Goal: Task Accomplishment & Management: Manage account settings

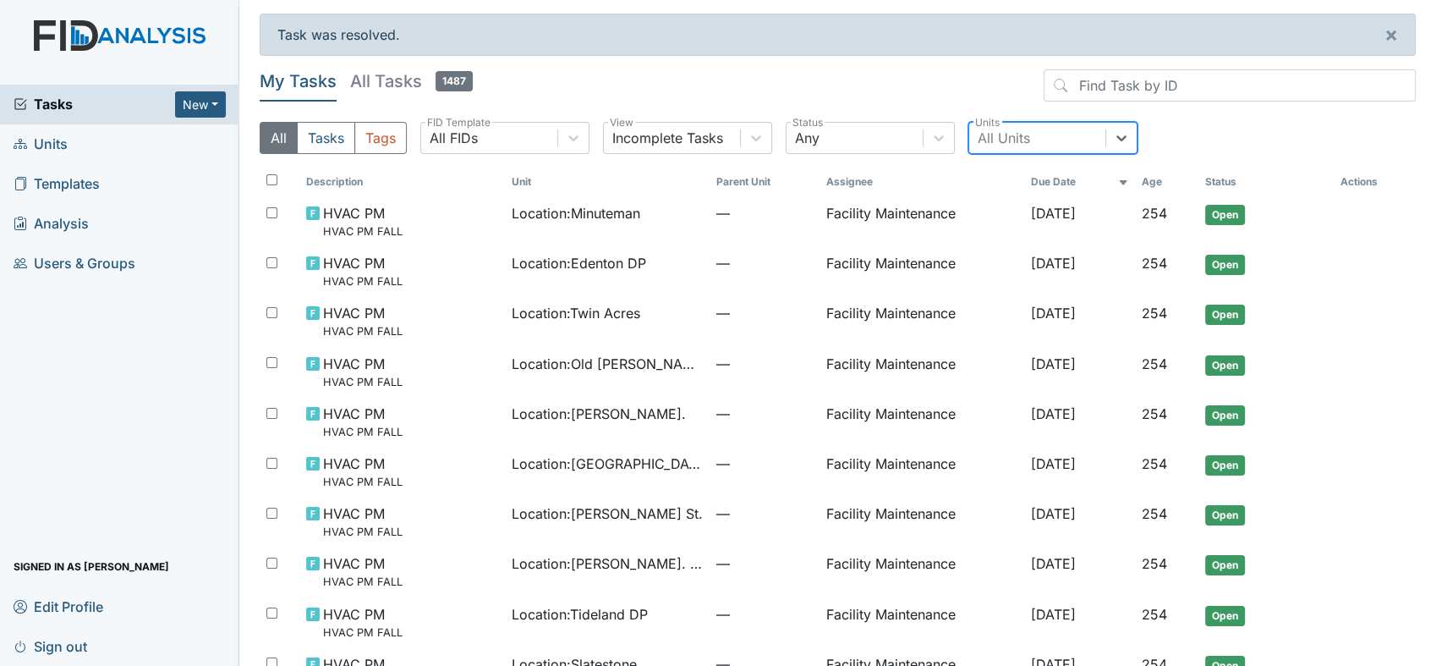
click at [996, 134] on div "All Units" at bounding box center [1004, 138] width 52 height 20
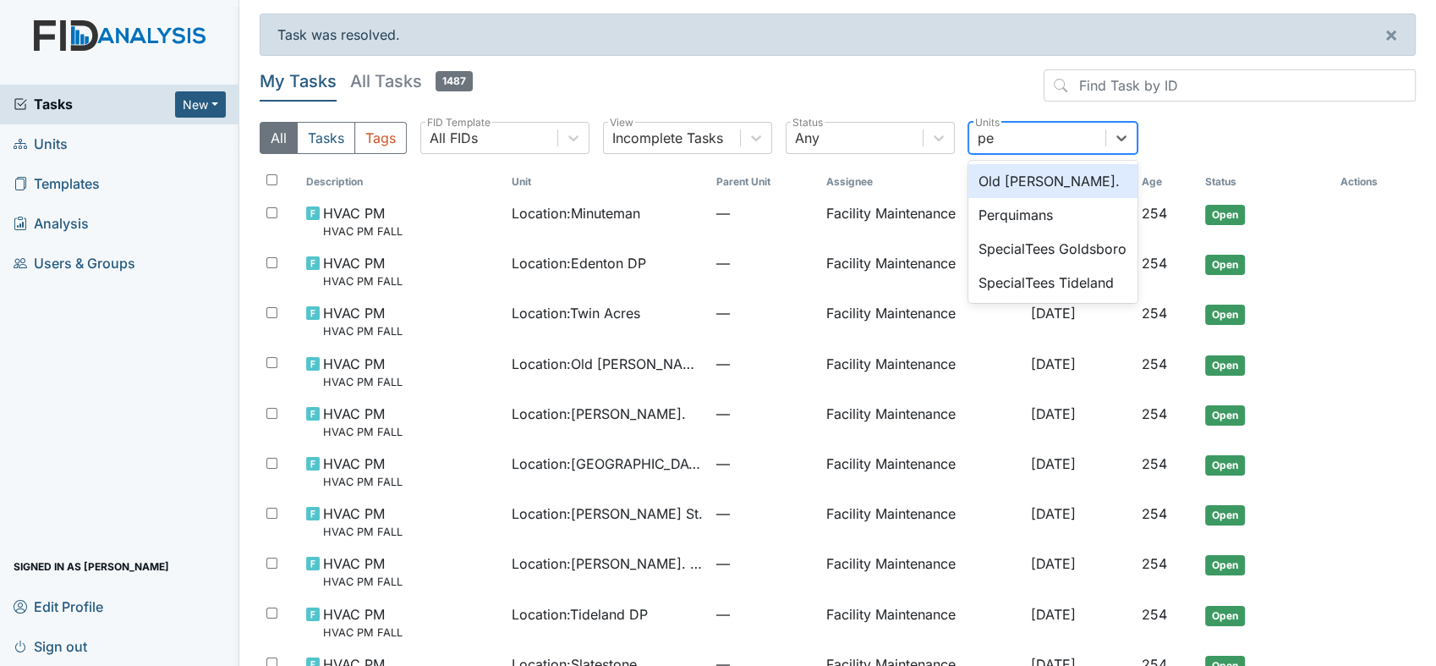
type input "p"
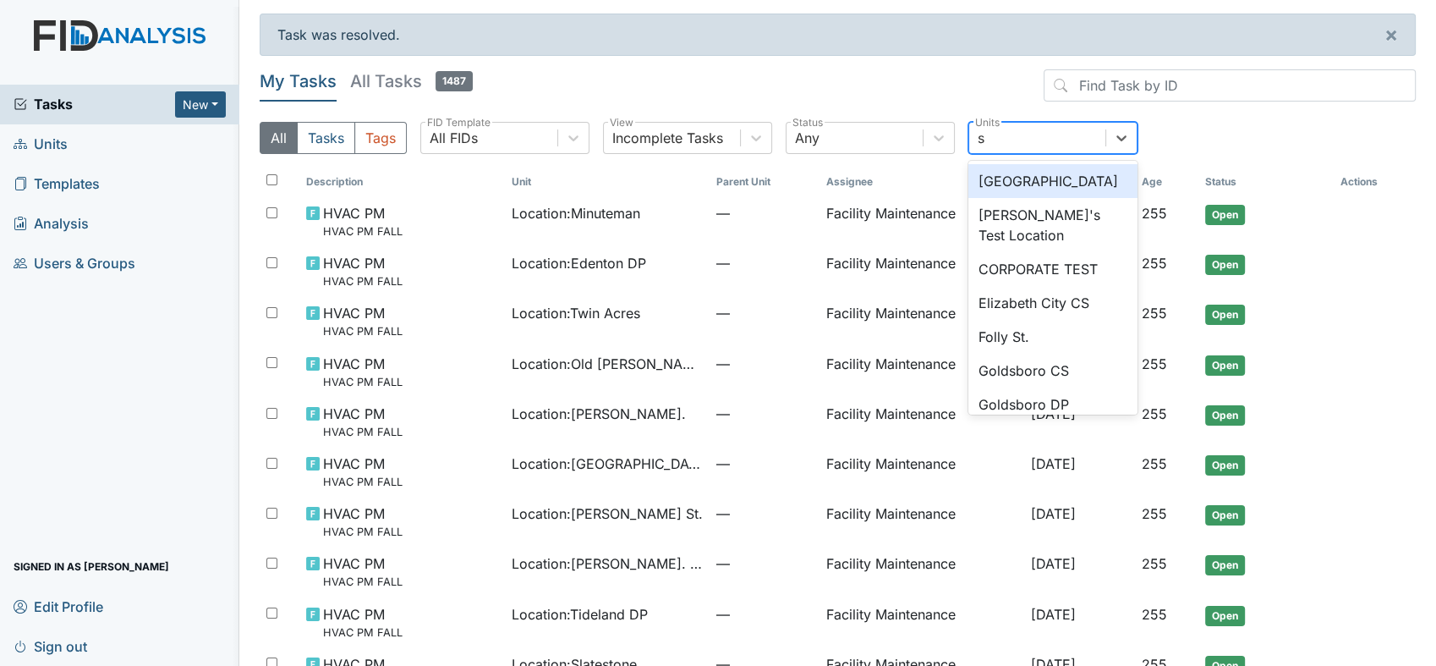
type input "sc"
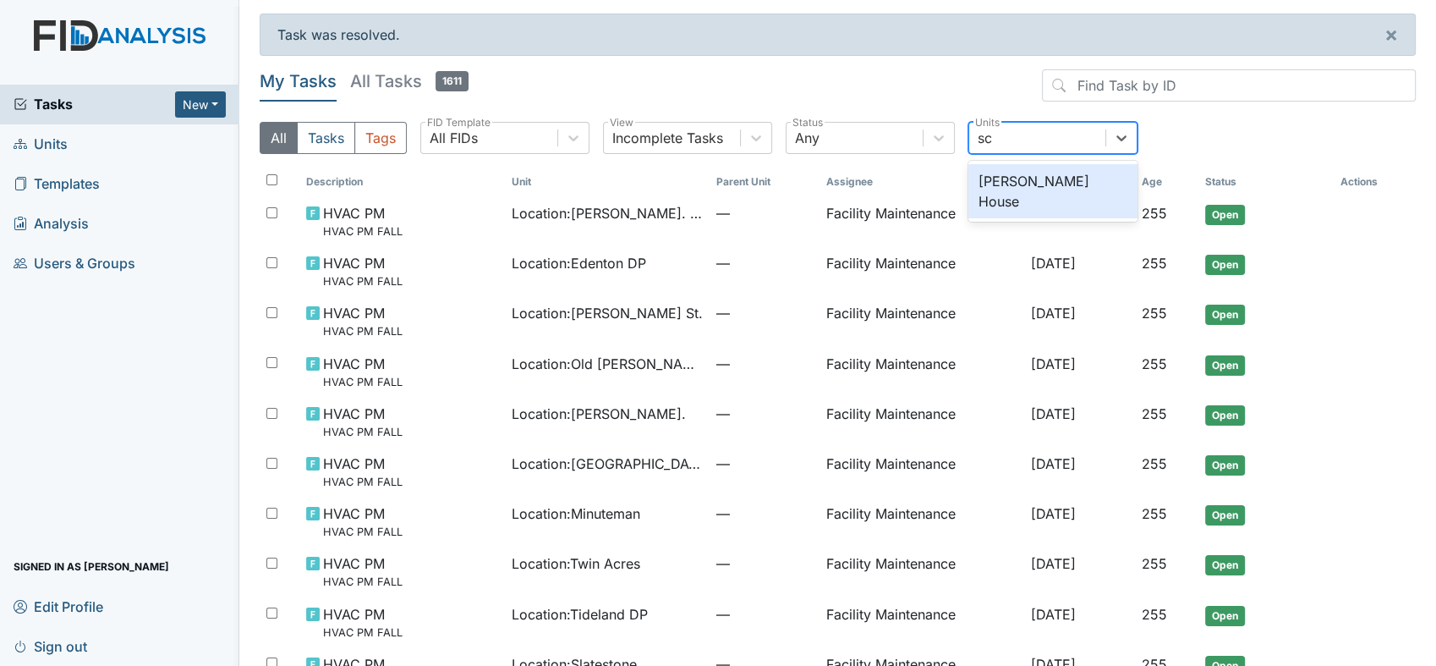
click at [1039, 184] on div "[PERSON_NAME] House" at bounding box center [1052, 191] width 169 height 54
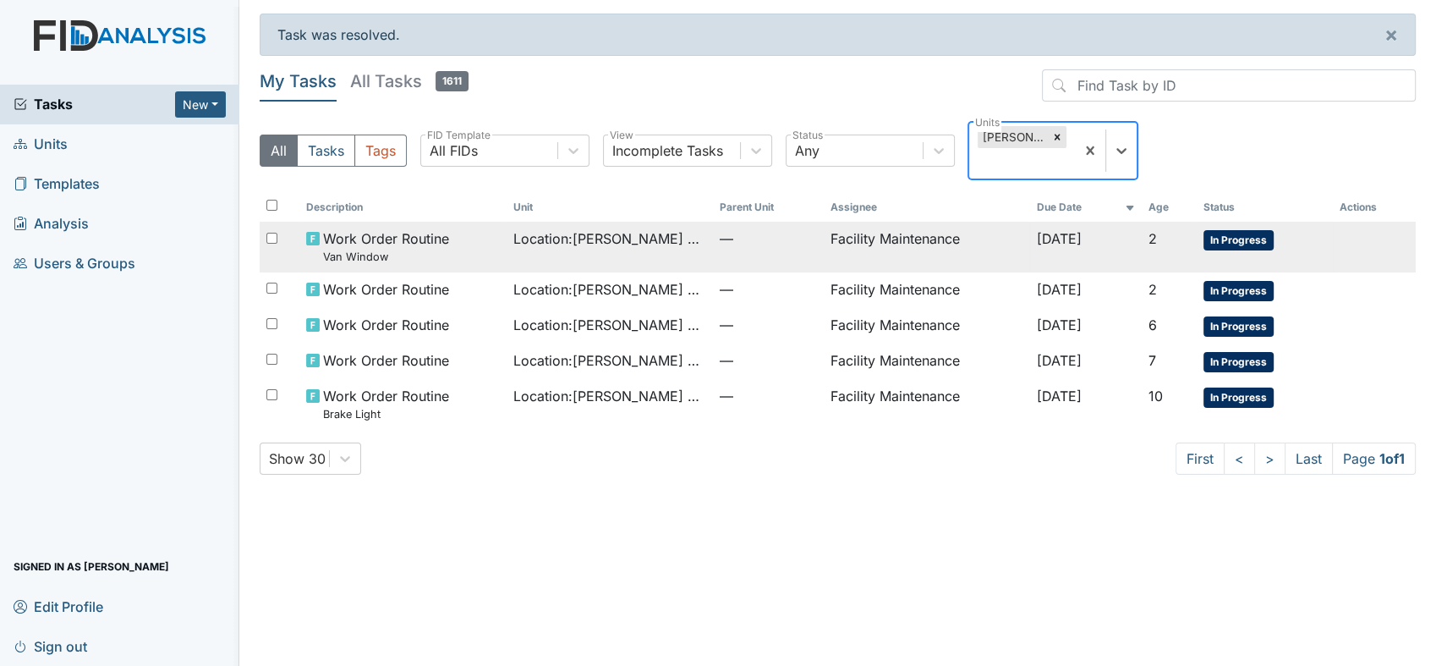
click at [826, 232] on td "Facility Maintenance" at bounding box center [926, 247] width 206 height 50
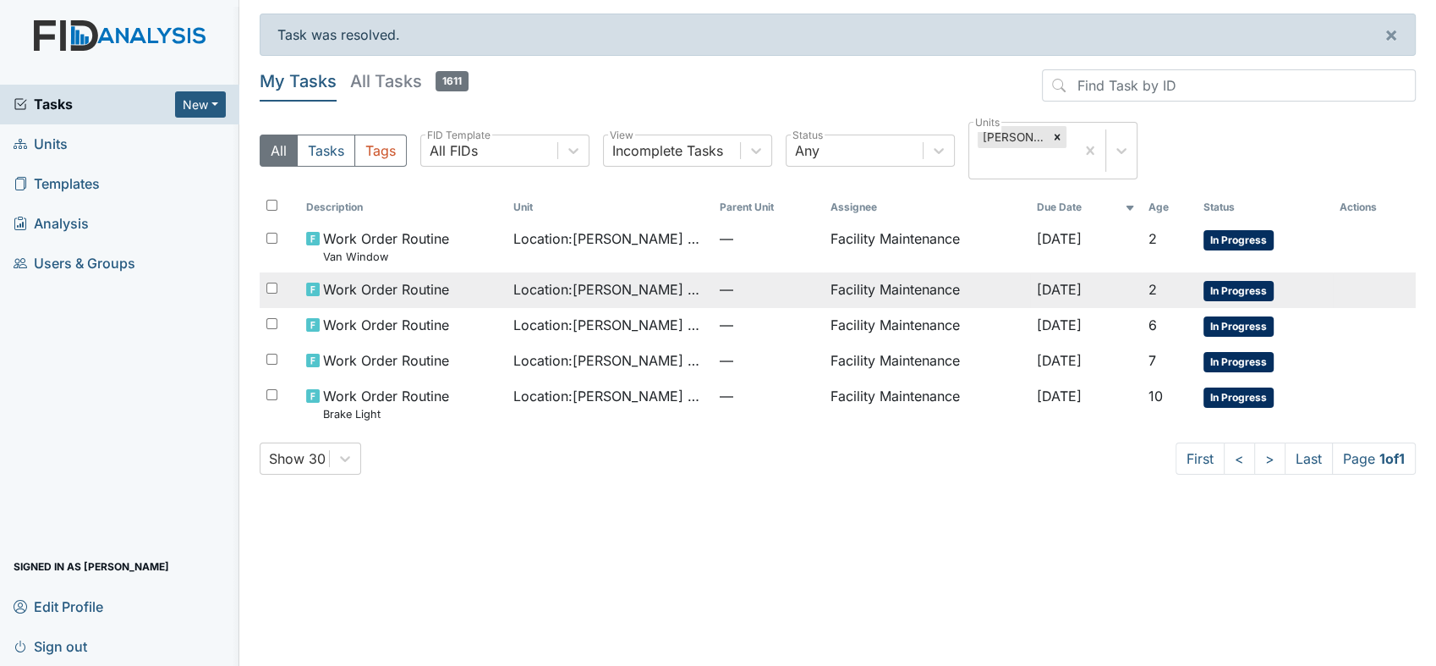
click at [433, 285] on span "Work Order Routine" at bounding box center [386, 289] width 126 height 20
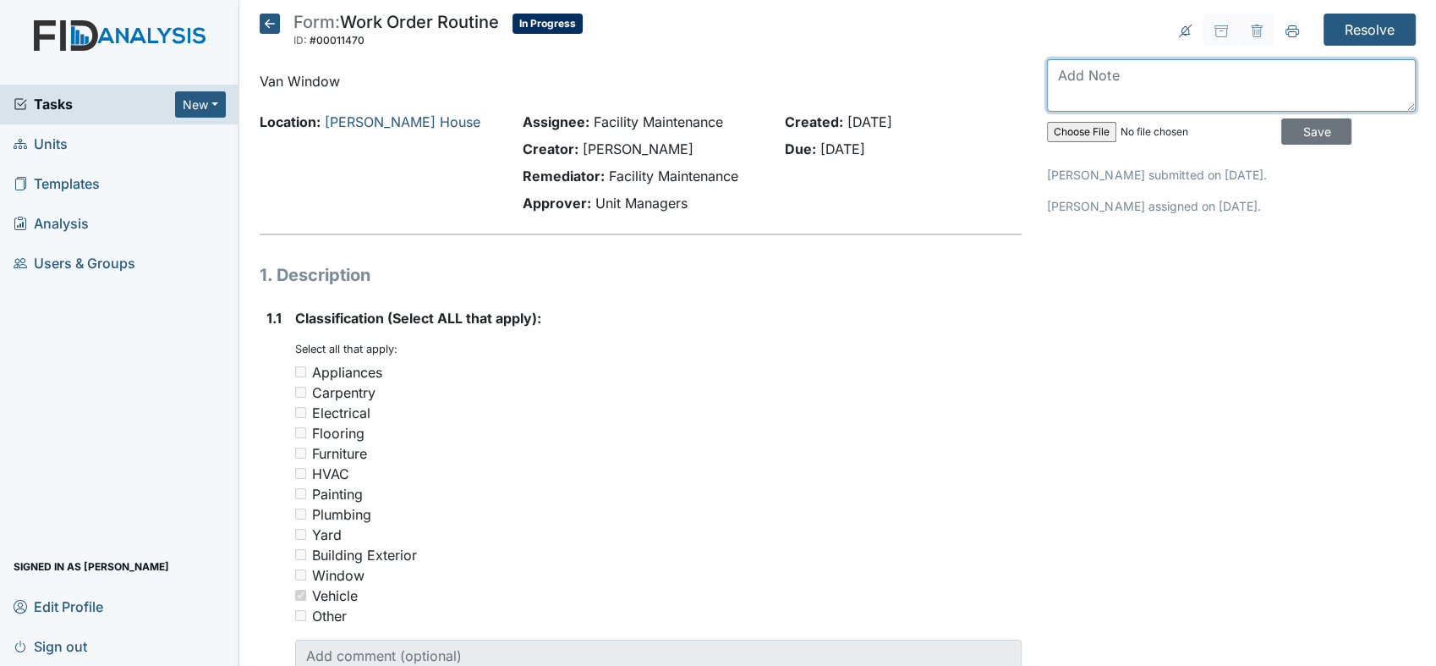
click at [1058, 71] on textarea at bounding box center [1231, 85] width 369 height 52
type textarea "make appointment hall chervolet"
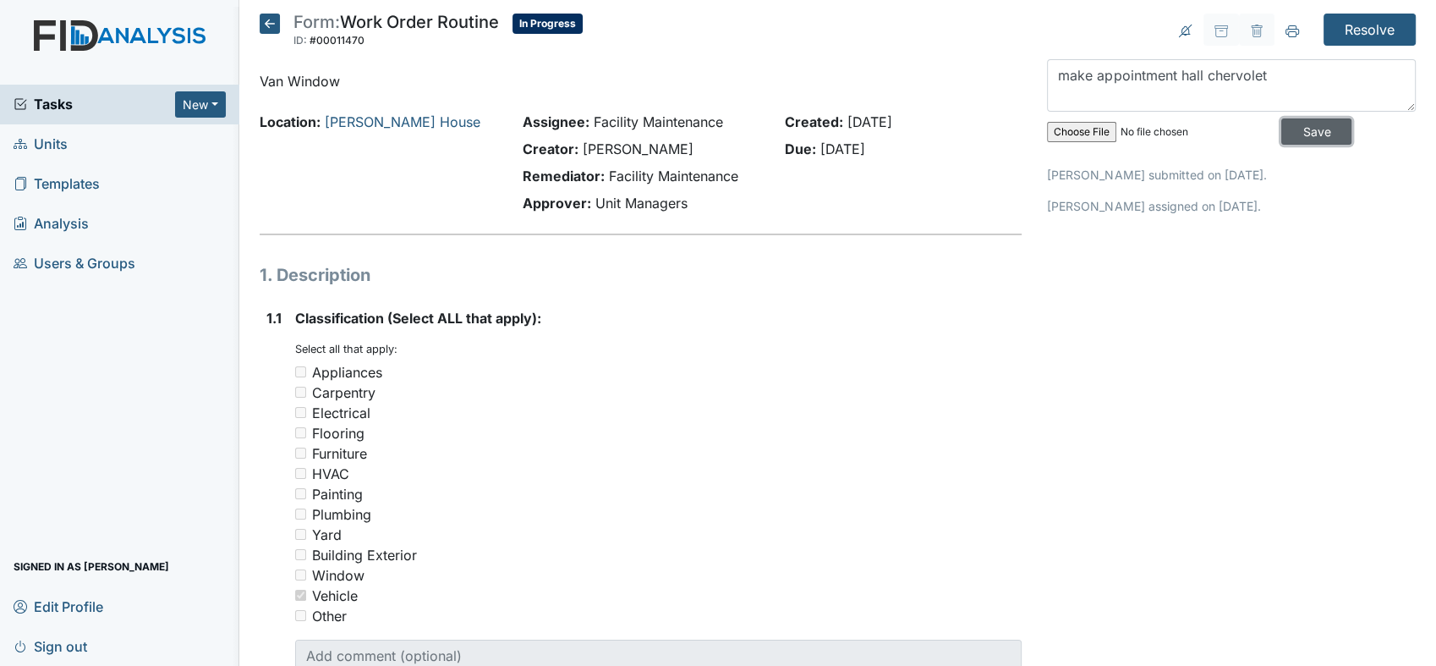
click at [1296, 127] on input "Save" at bounding box center [1316, 131] width 70 height 26
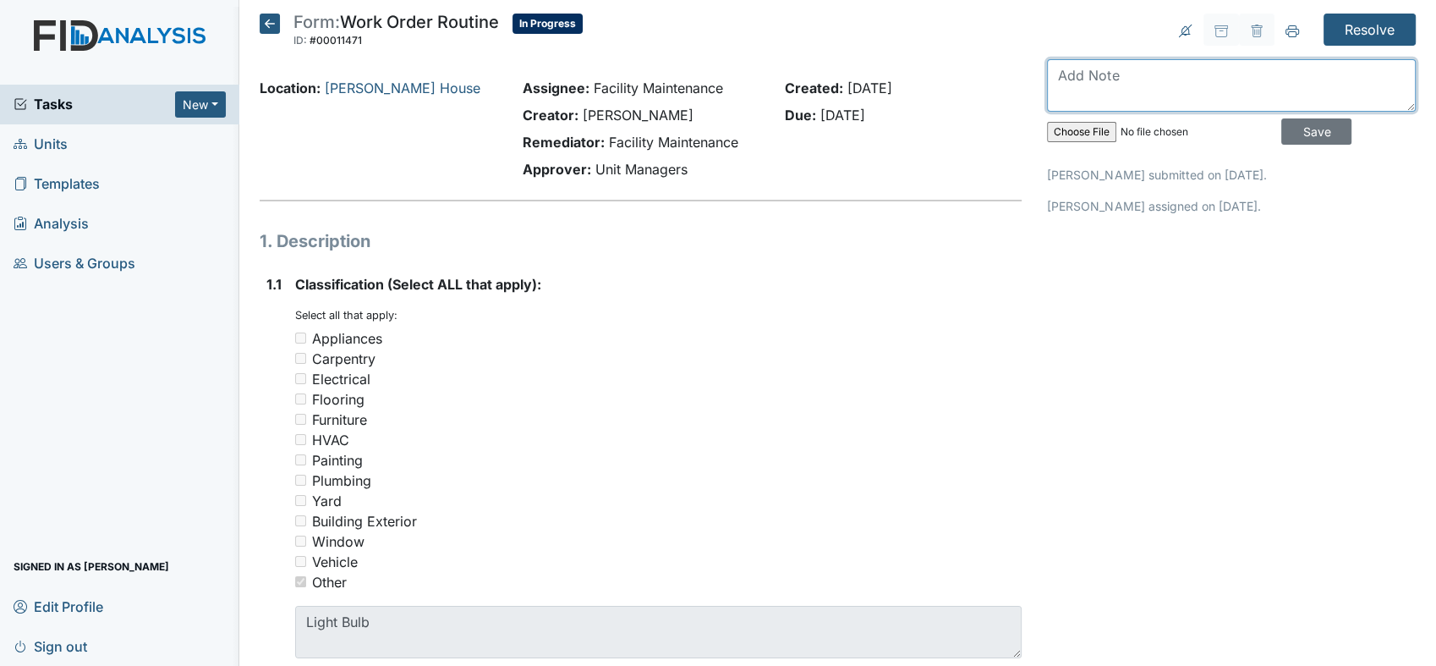
click at [1053, 67] on textarea at bounding box center [1231, 85] width 369 height 52
type textarea "light bulb installed"
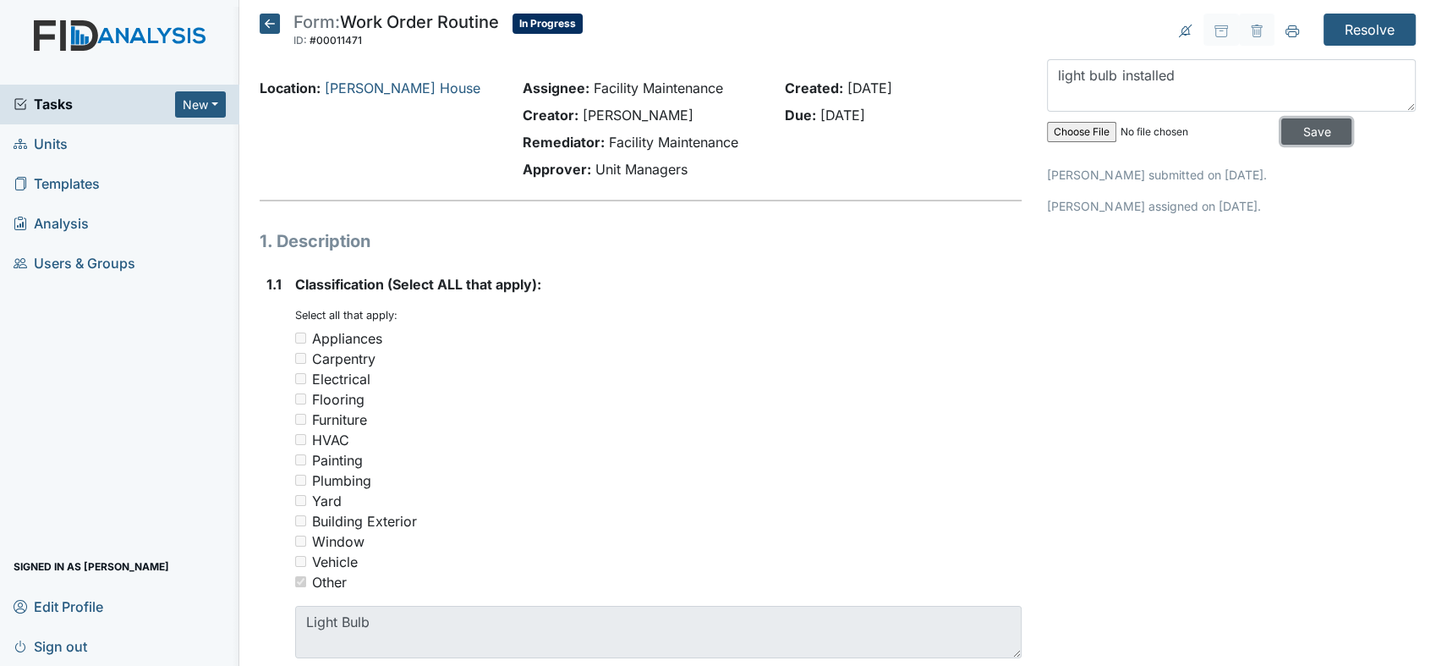
click at [1286, 119] on input "Save" at bounding box center [1316, 131] width 70 height 26
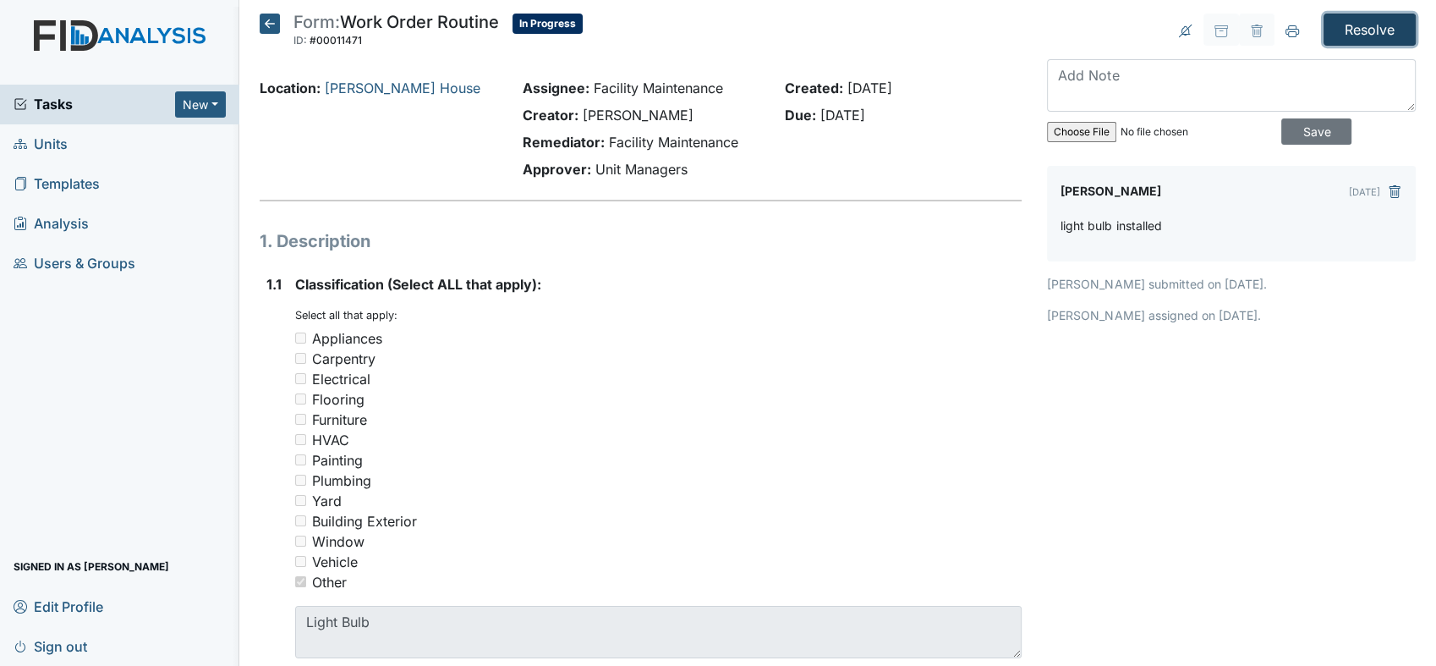
click at [1346, 21] on input "Resolve" at bounding box center [1370, 30] width 92 height 32
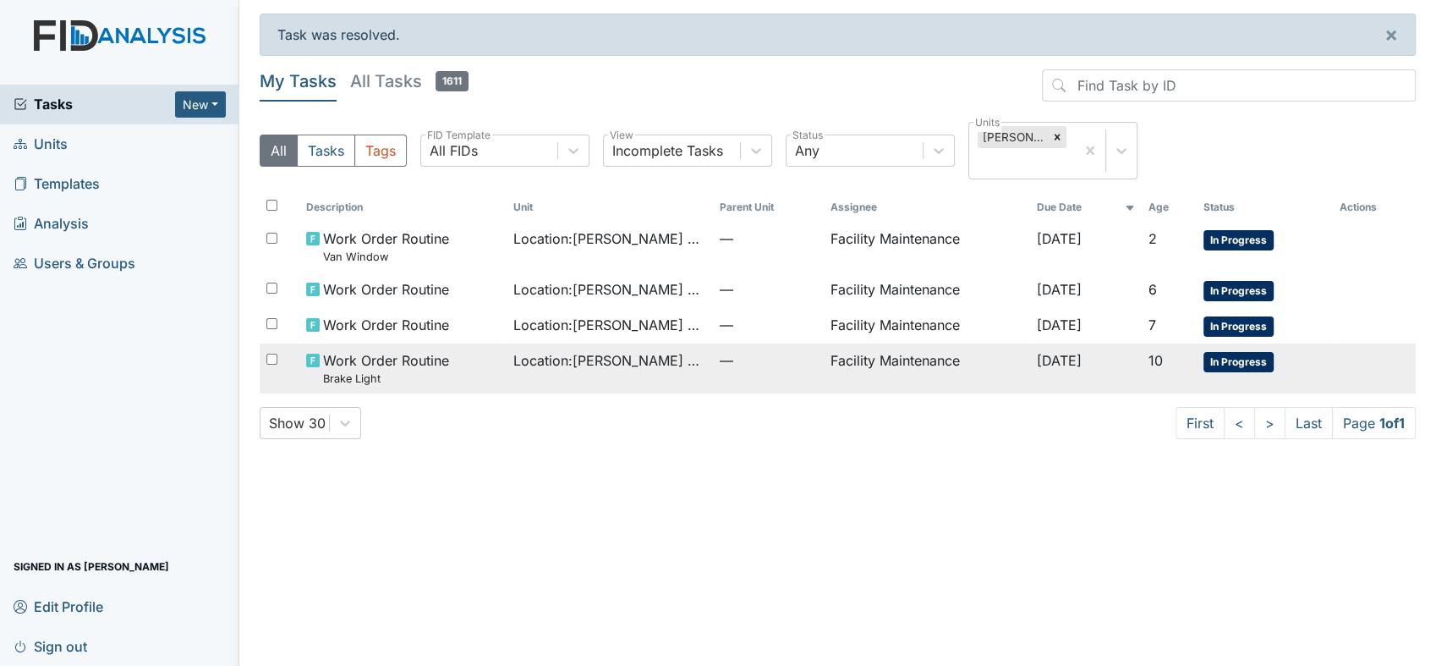
click at [602, 359] on span "Location : Scott House" at bounding box center [609, 360] width 193 height 20
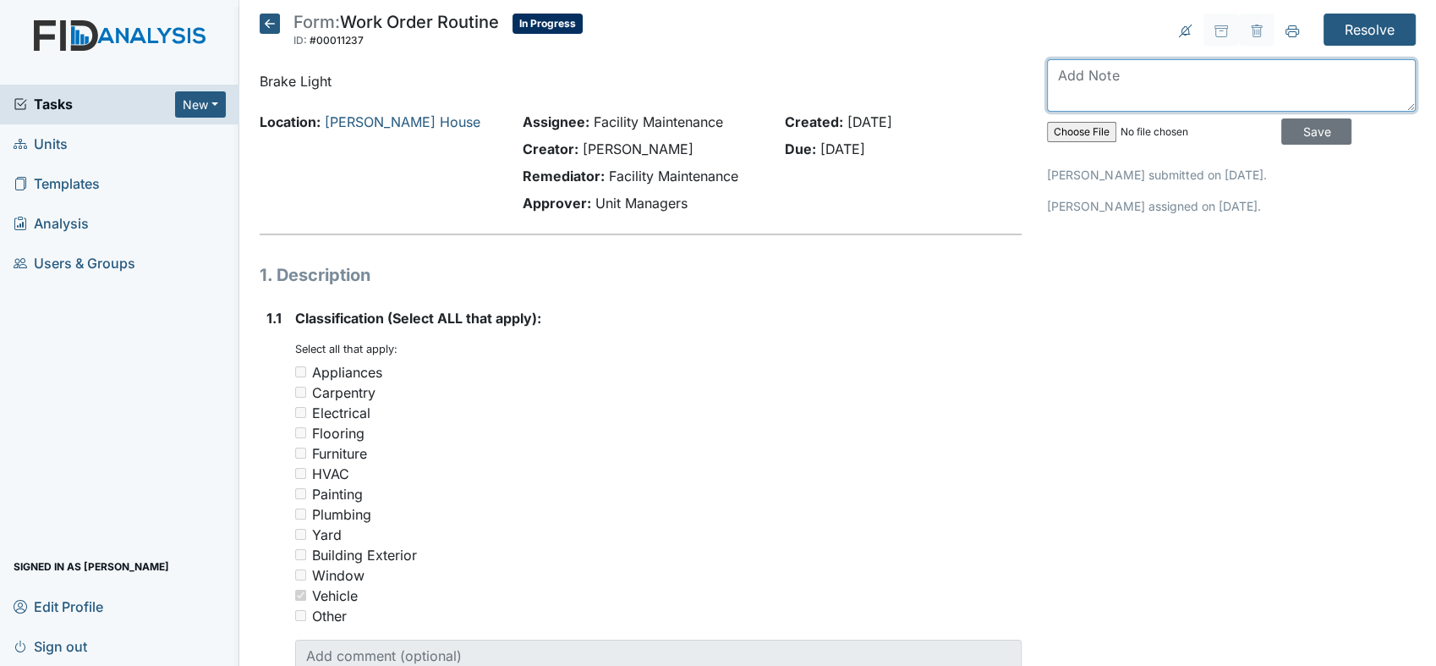
click at [1055, 74] on textarea at bounding box center [1231, 85] width 369 height 52
type textarea "brake light installed"
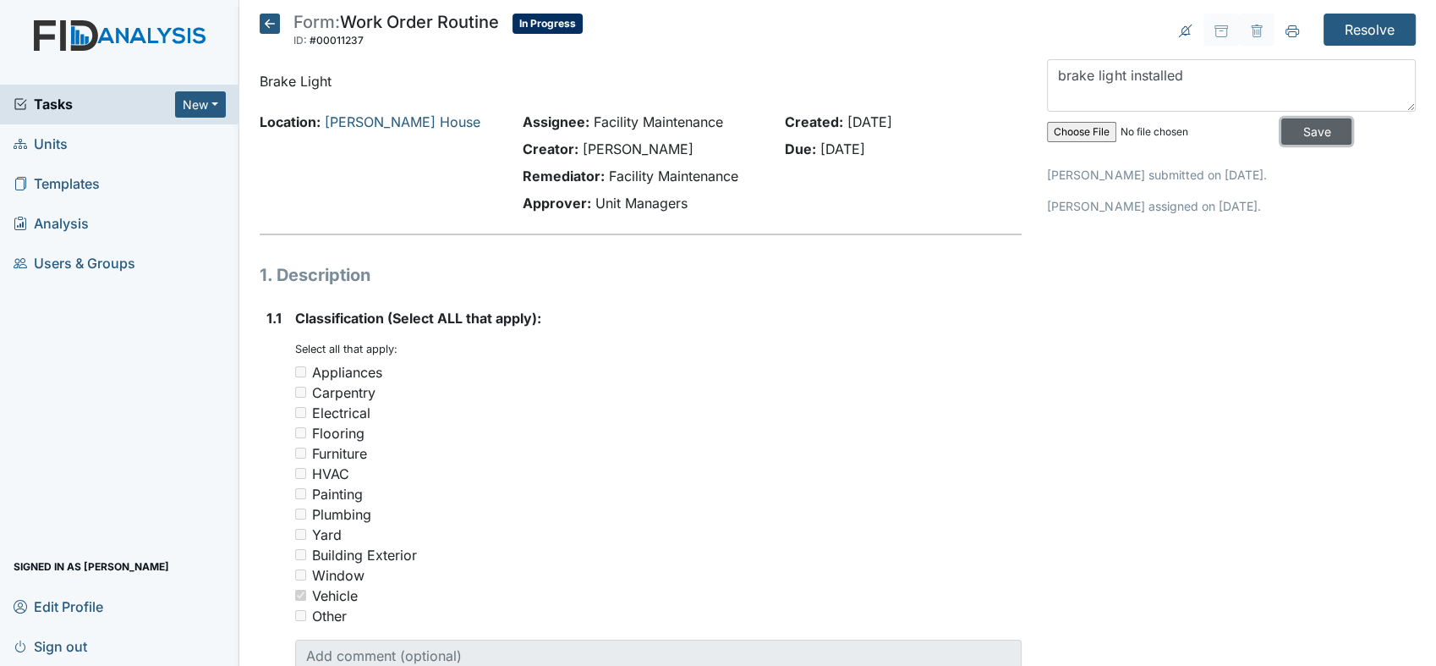
click at [1281, 124] on input "Save" at bounding box center [1316, 131] width 70 height 26
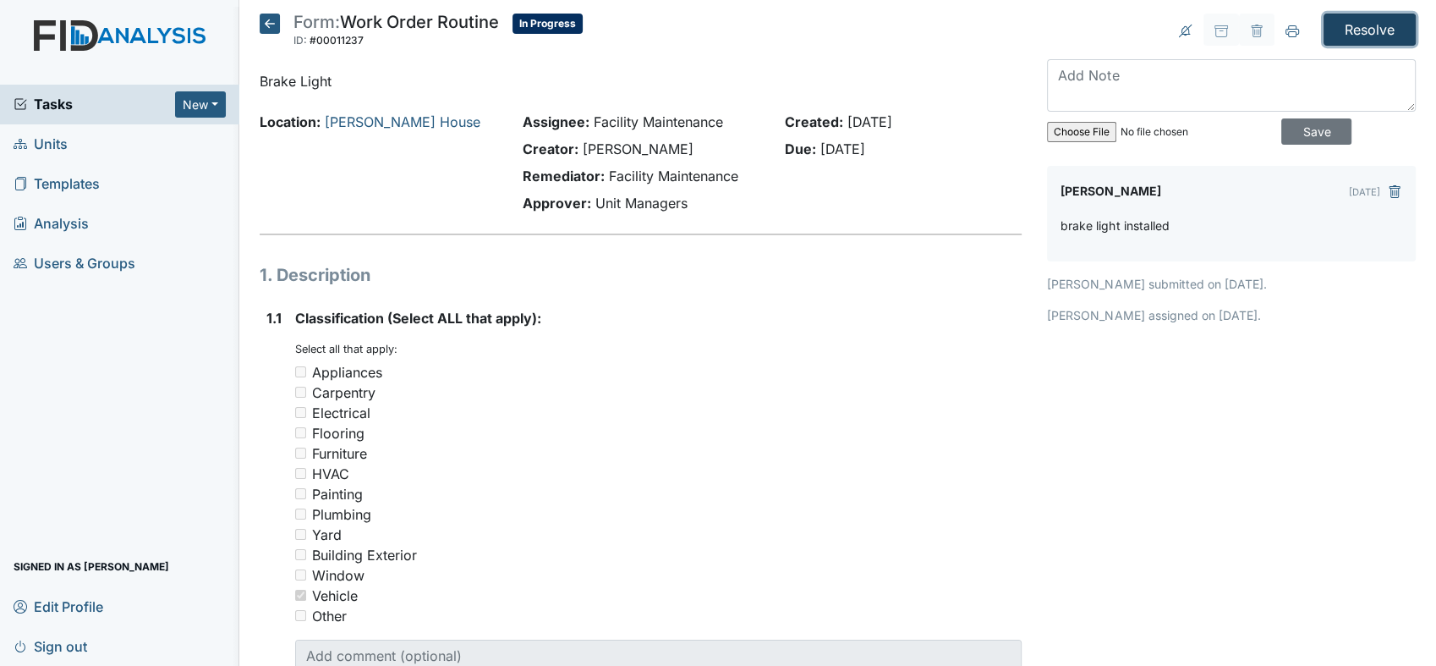
click at [1353, 30] on input "Resolve" at bounding box center [1370, 30] width 92 height 32
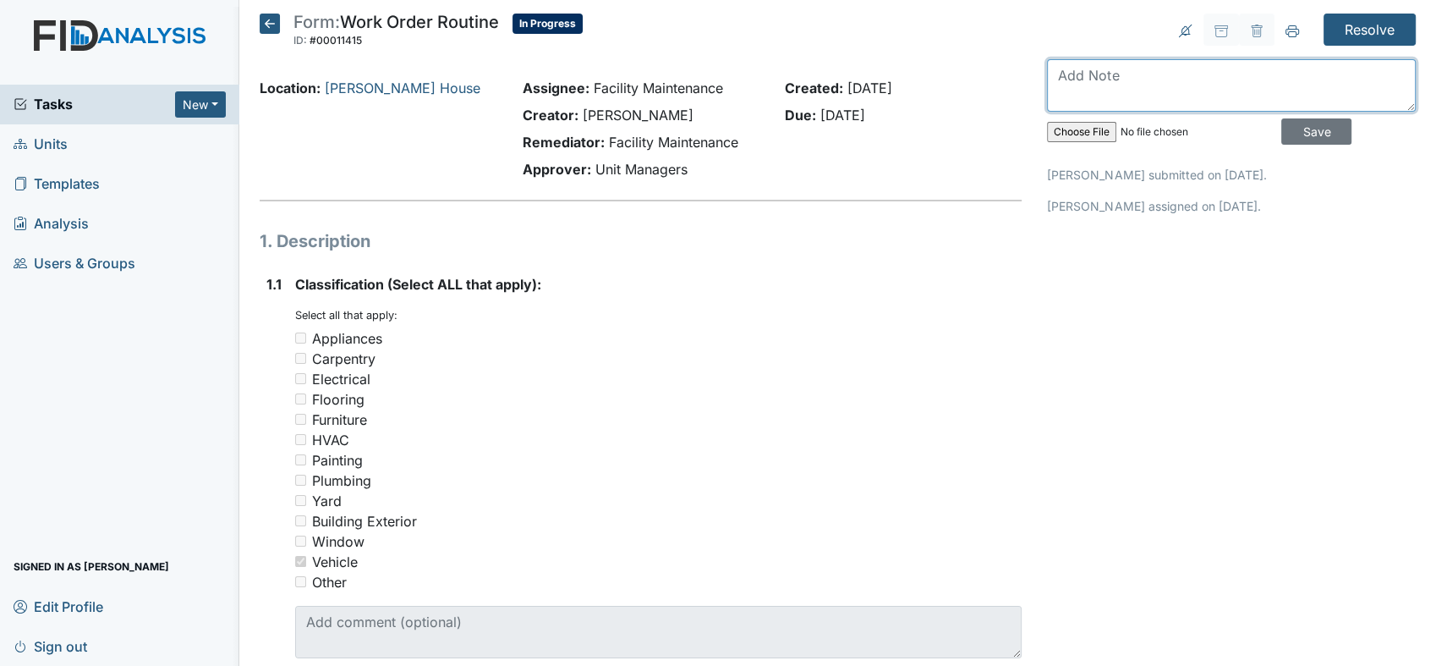
click at [1077, 81] on textarea at bounding box center [1231, 85] width 369 height 52
click at [1077, 81] on textarea "left brake light" at bounding box center [1231, 85] width 369 height 52
click at [1148, 74] on textarea "left brake light" at bounding box center [1231, 85] width 369 height 52
type textarea "left brake light ok"
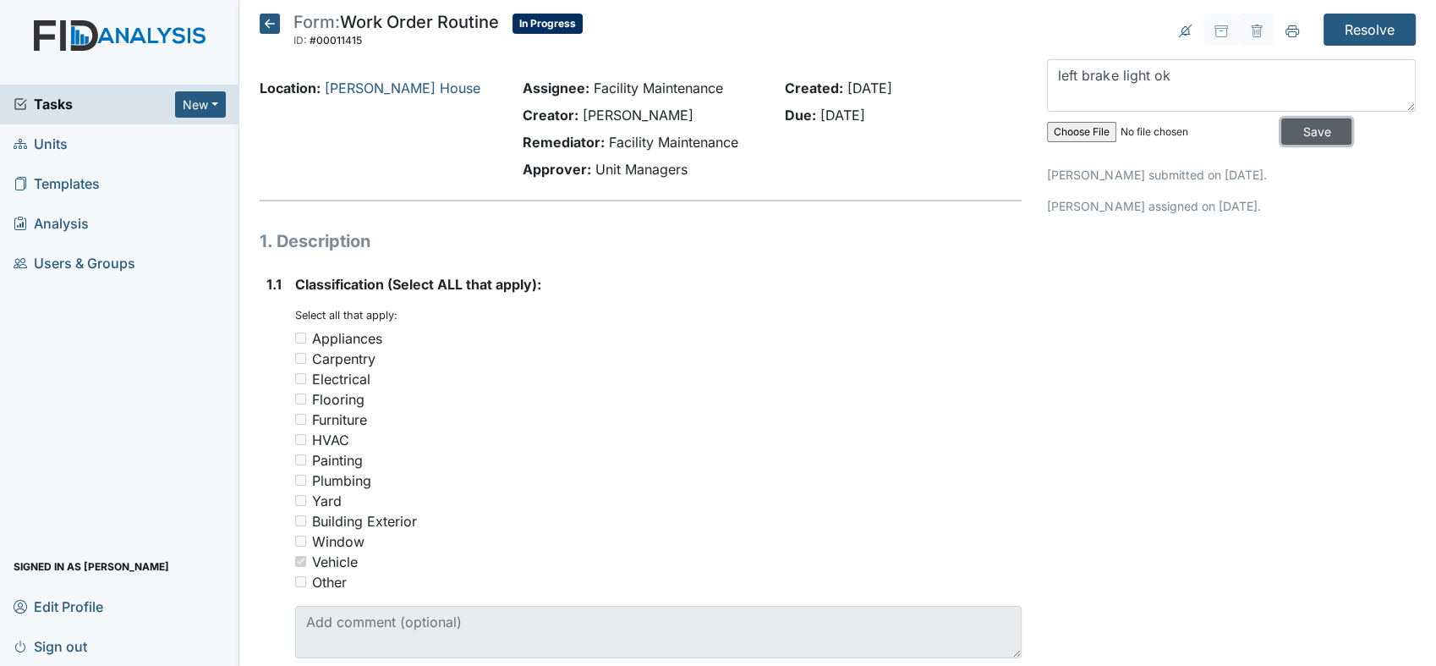
click at [1297, 121] on input "Save" at bounding box center [1316, 131] width 70 height 26
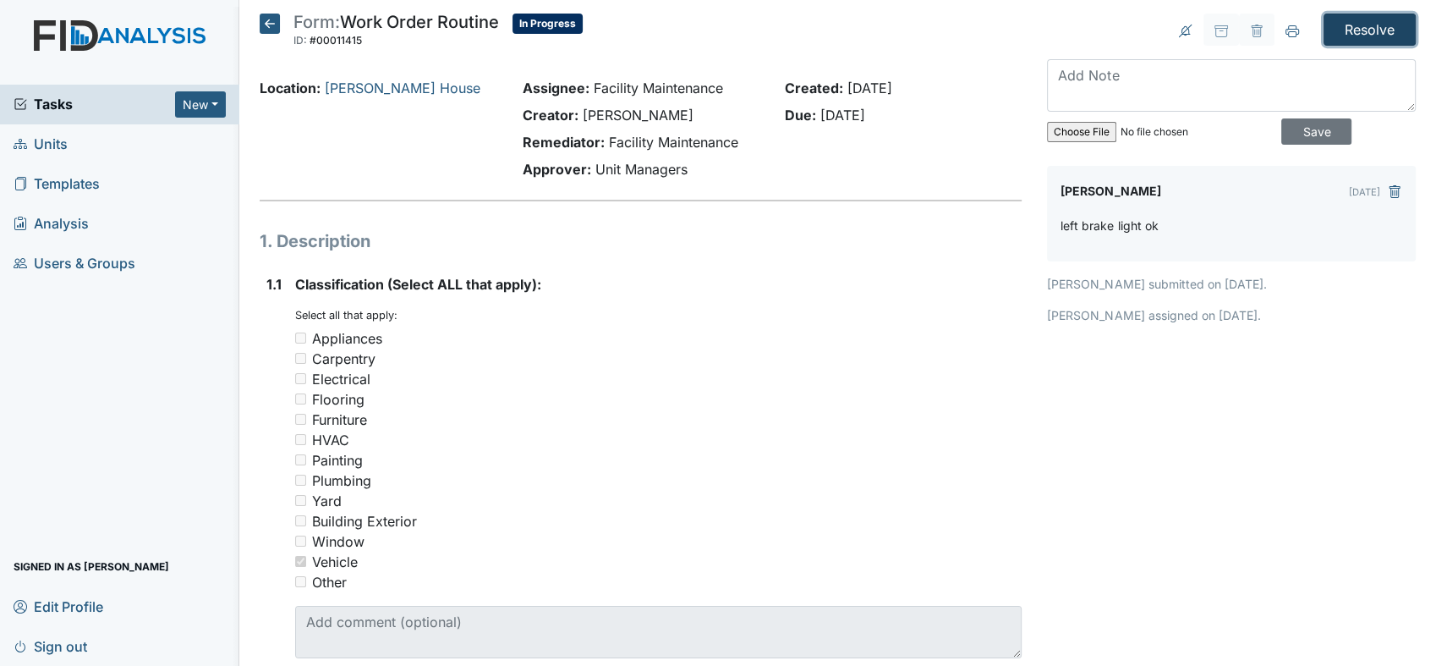
click at [1361, 22] on input "Resolve" at bounding box center [1370, 30] width 92 height 32
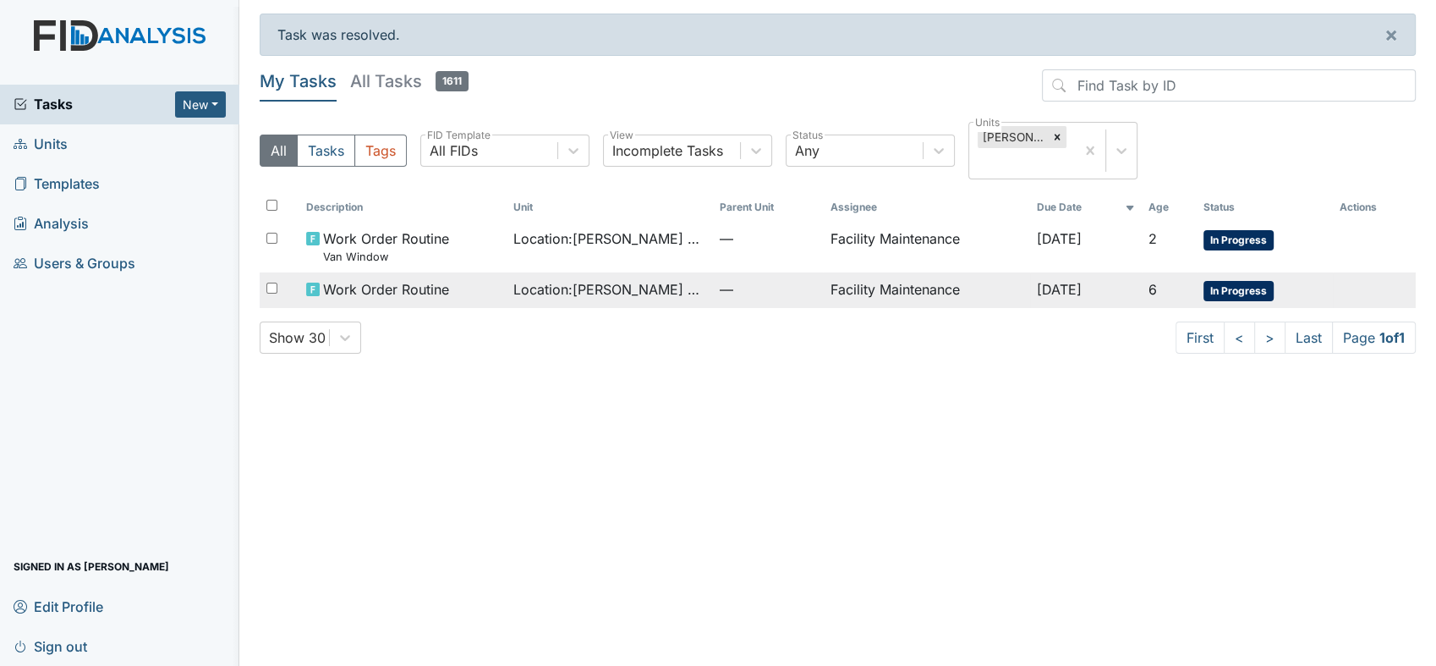
click at [946, 291] on td "Facility Maintenance" at bounding box center [926, 290] width 206 height 36
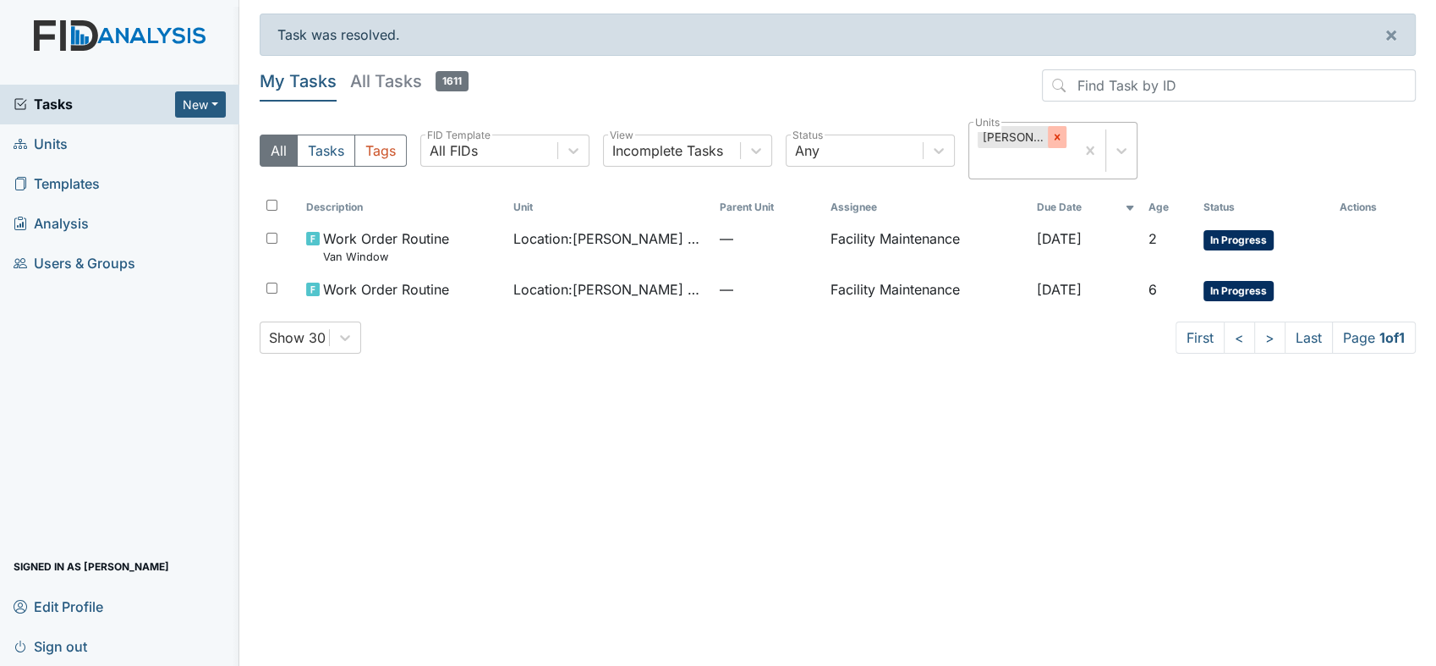
click at [1056, 133] on icon at bounding box center [1057, 137] width 12 height 12
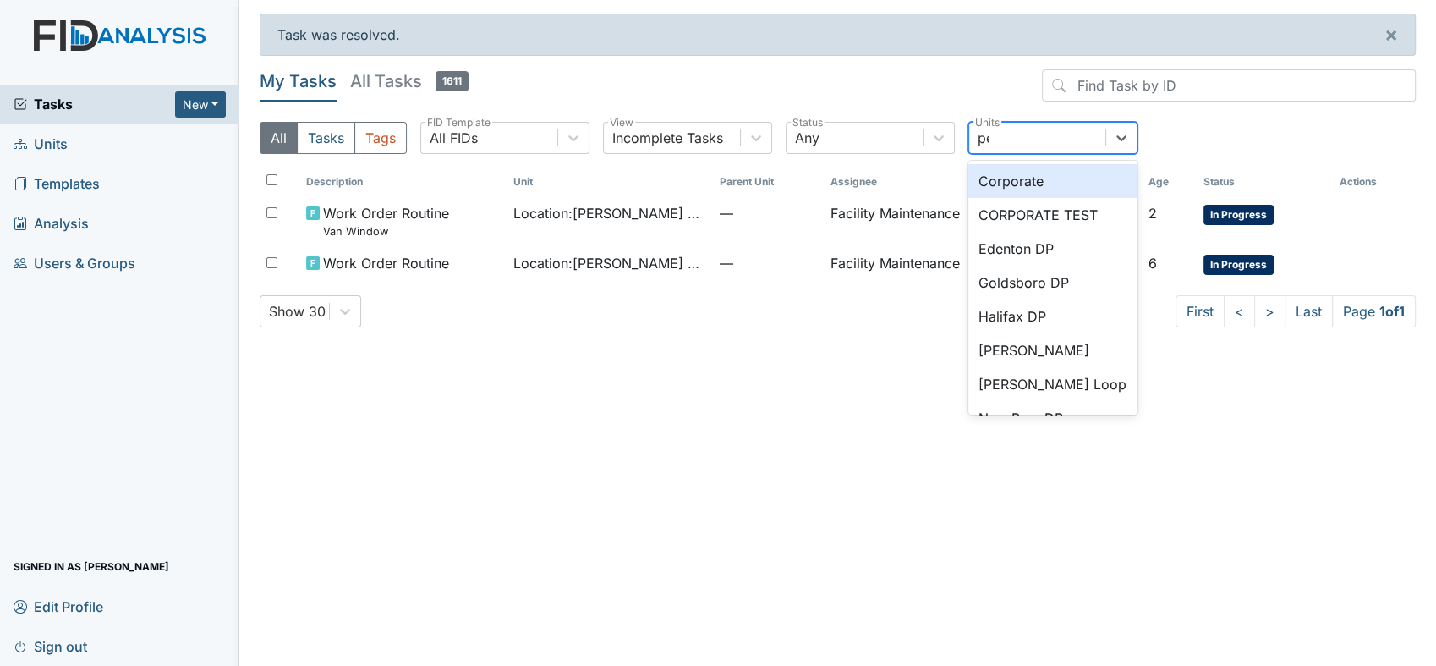
type input "per"
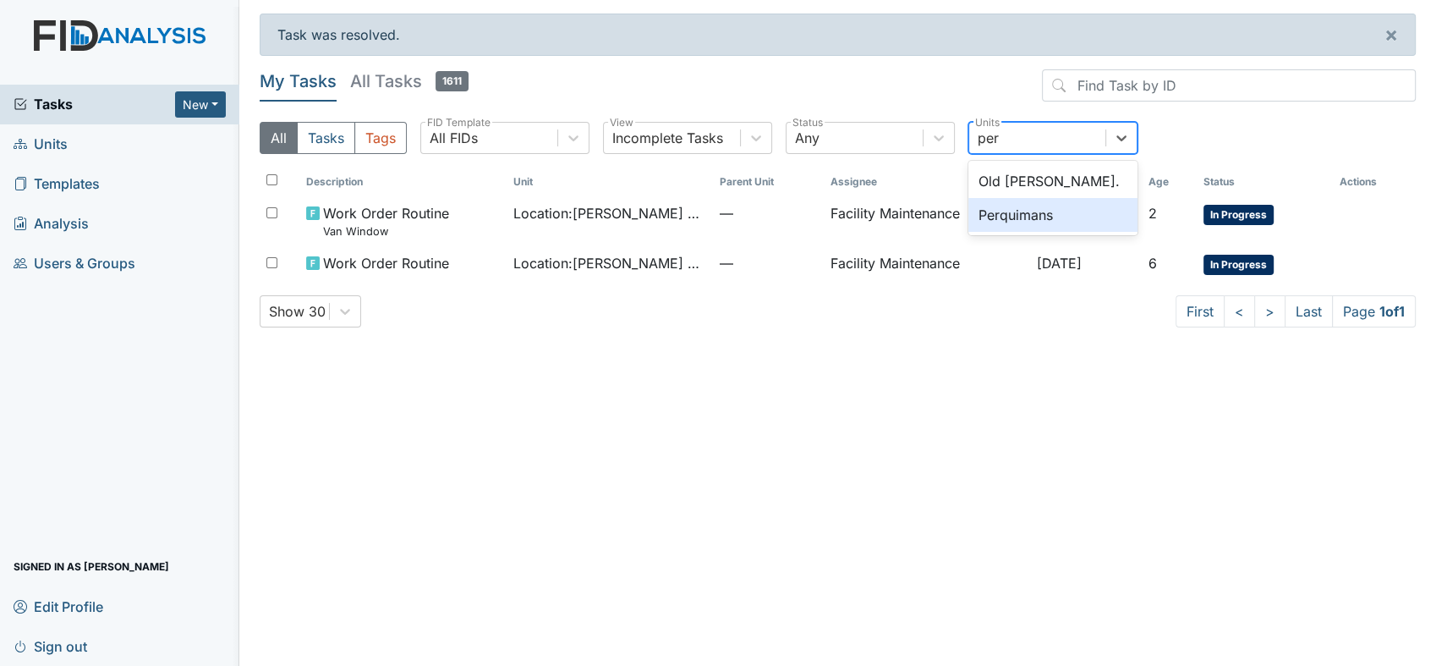
click at [1021, 219] on div "Perquimans" at bounding box center [1052, 215] width 169 height 34
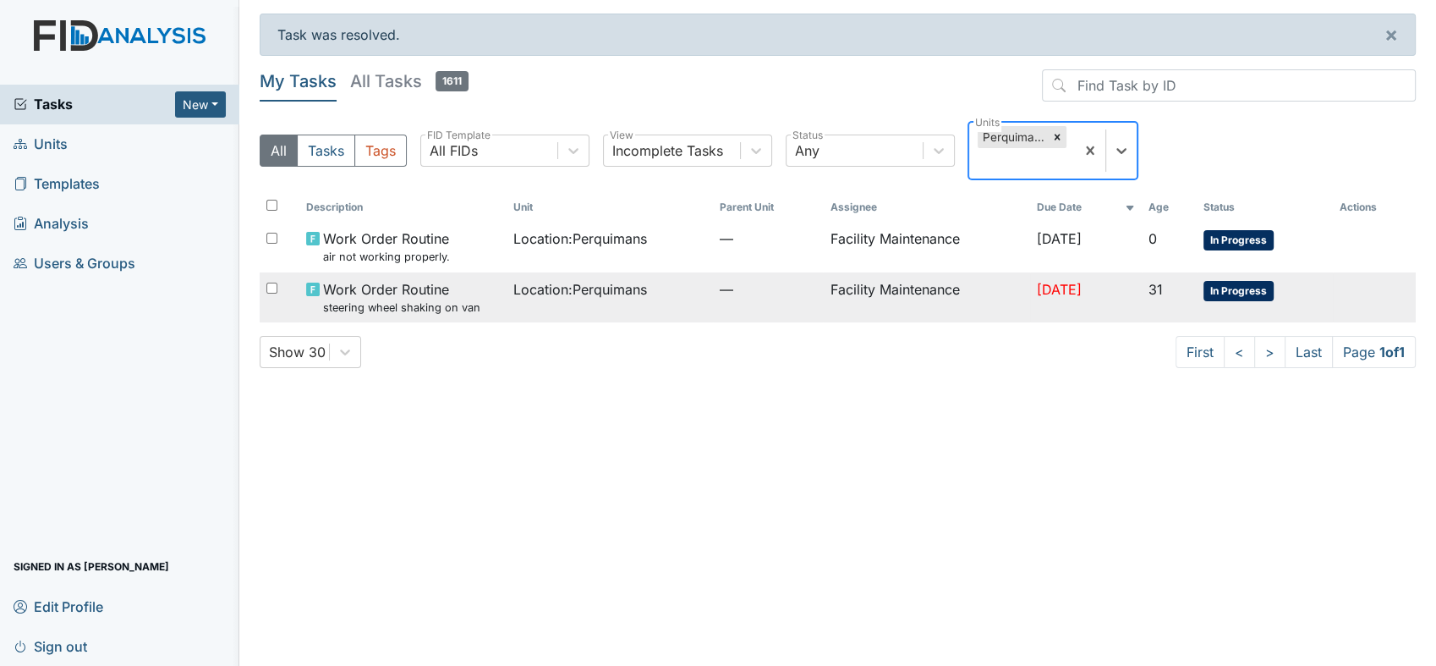
click at [1056, 281] on span "[DATE]" at bounding box center [1059, 289] width 45 height 17
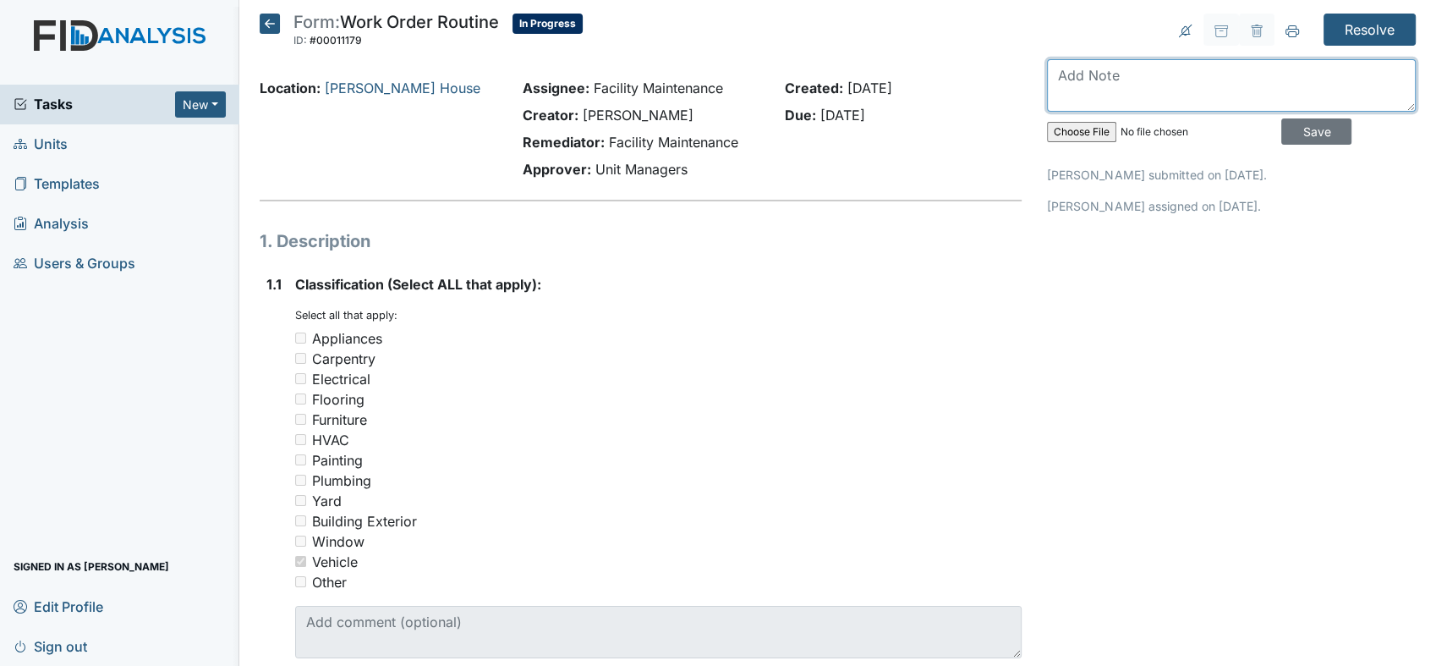
click at [1078, 73] on textarea at bounding box center [1231, 85] width 369 height 52
type textarea "made a appointment for window"
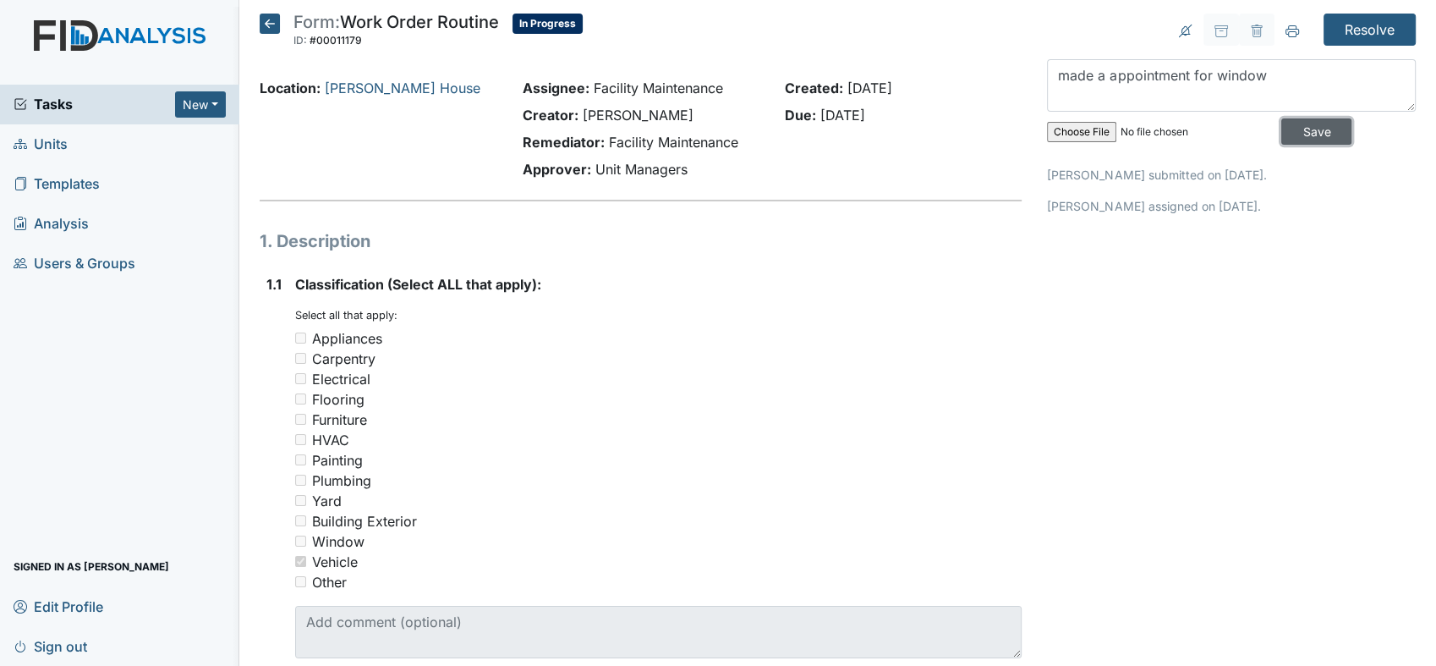
click at [1281, 123] on input "Save" at bounding box center [1316, 131] width 70 height 26
